Goal: Transaction & Acquisition: Purchase product/service

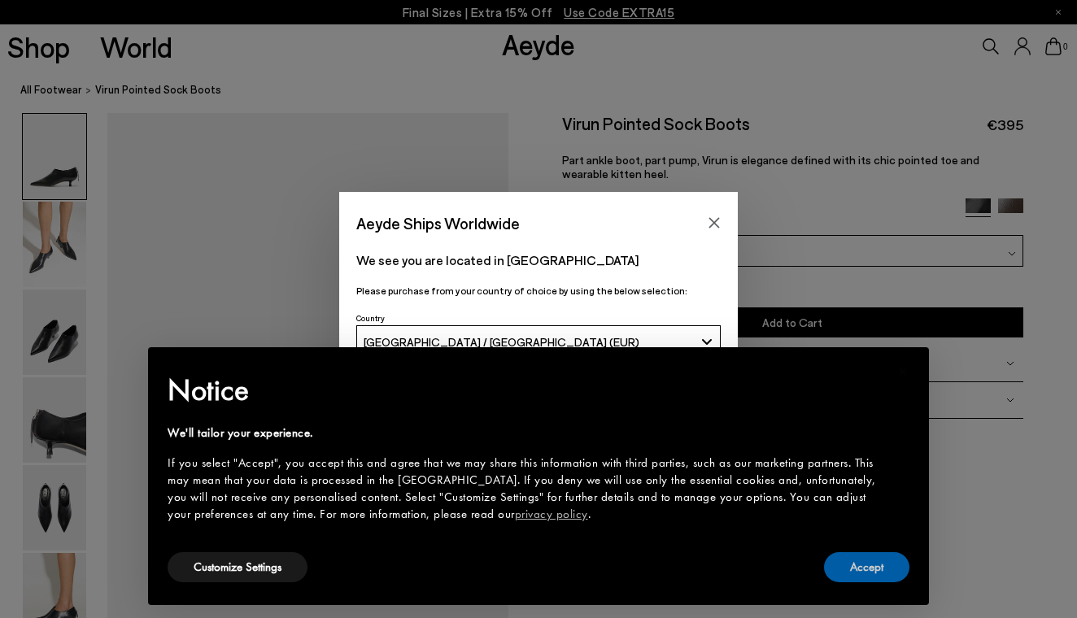
click at [851, 567] on button "Accept" at bounding box center [866, 567] width 85 height 30
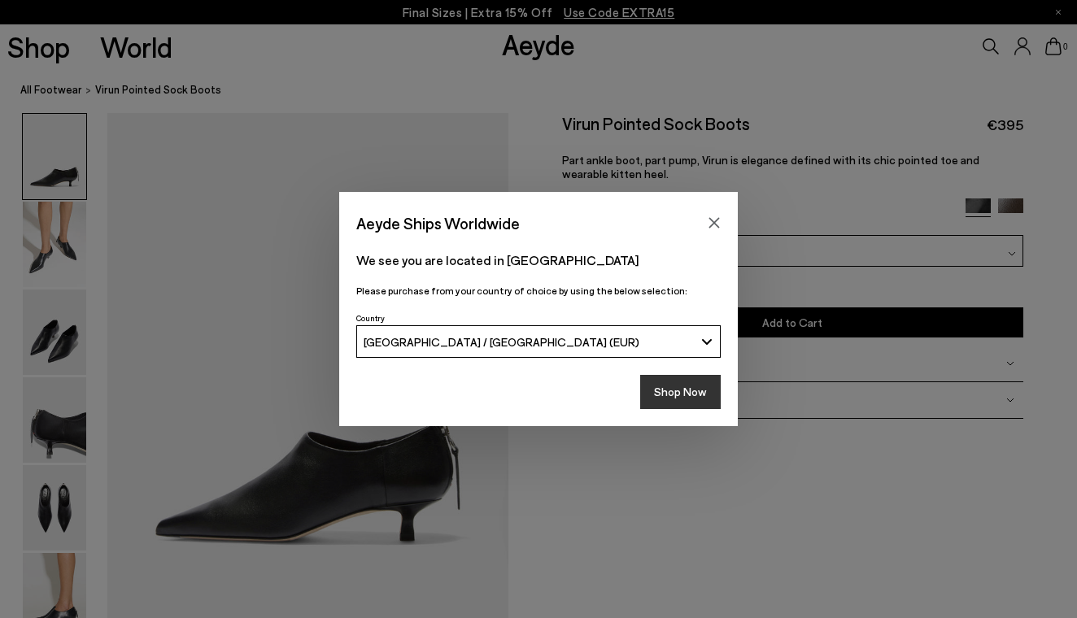
click at [703, 389] on button "Shop Now" at bounding box center [680, 392] width 81 height 34
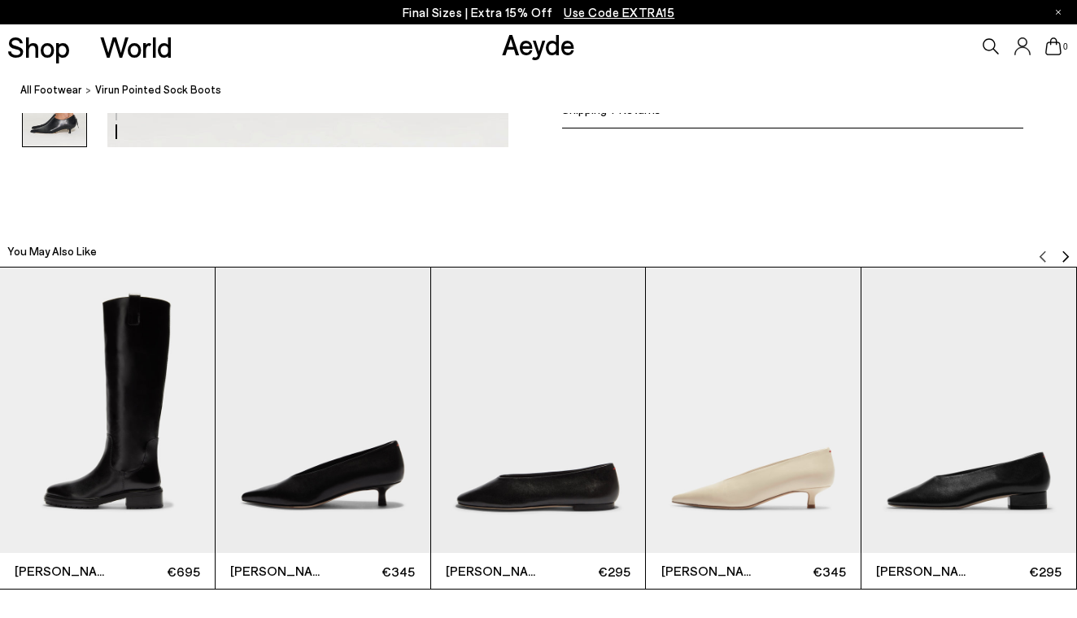
scroll to position [3153, 0]
click at [1063, 256] on img "Next slide" at bounding box center [1065, 256] width 13 height 13
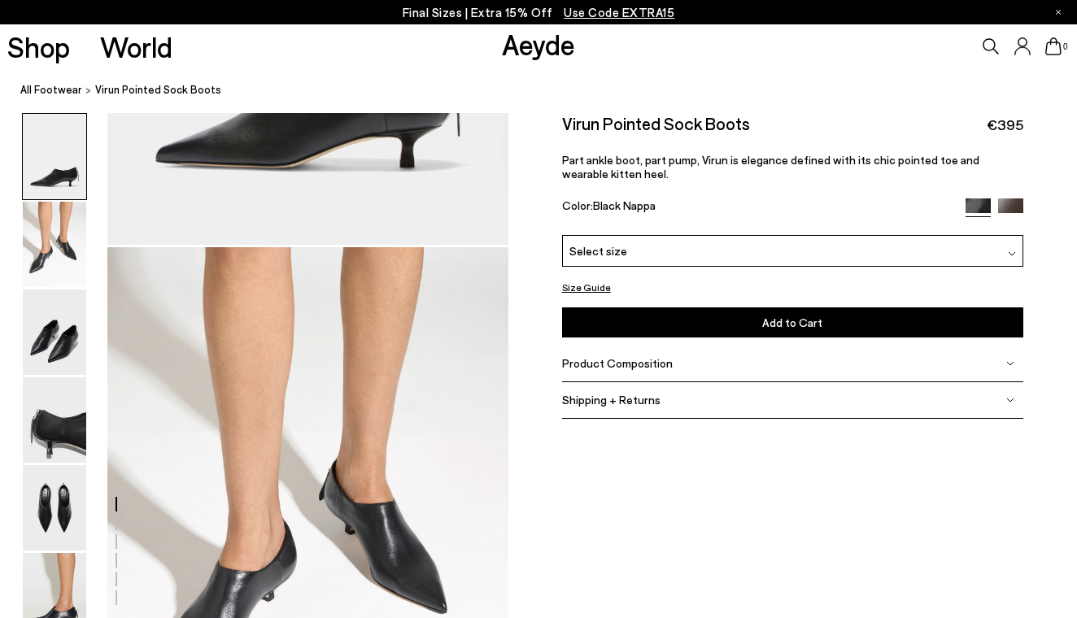
scroll to position [373, 0]
click at [1011, 204] on img at bounding box center [1010, 210] width 25 height 25
